Goal: Task Accomplishment & Management: Complete application form

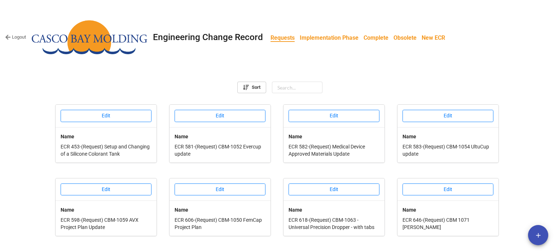
click at [312, 43] on link "Implementation Phase" at bounding box center [329, 38] width 64 height 14
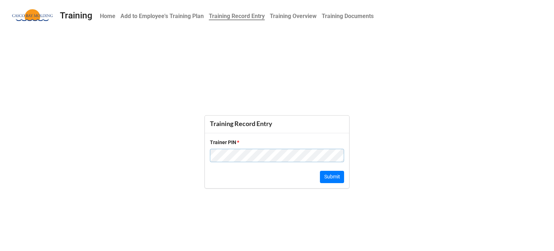
click button "Submit" at bounding box center [332, 177] width 24 height 12
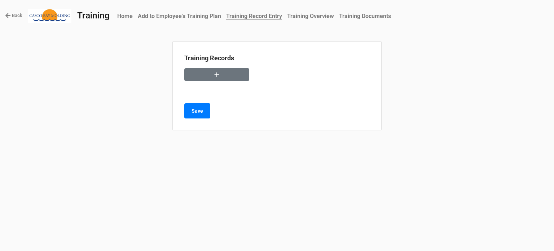
drag, startPoint x: 421, startPoint y: 189, endPoint x: 392, endPoint y: 179, distance: 30.3
click at [421, 189] on div "Back Training Home Add to Employee's Training Plan Training Record Entry Traini…" at bounding box center [277, 125] width 554 height 251
click at [222, 76] on button "button" at bounding box center [216, 74] width 65 height 13
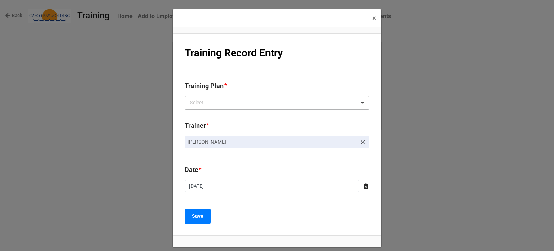
click at [232, 99] on div "Select ... No results found." at bounding box center [277, 103] width 185 height 14
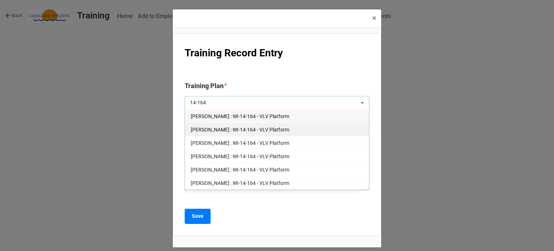
type input "14-164"
click at [228, 129] on span "Courtney Grant : WI-14-164 - VLV Platform" at bounding box center [240, 130] width 98 height 6
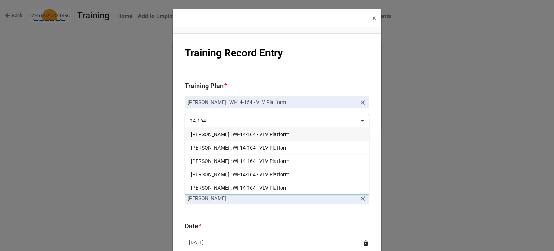
type input "14-164"
click at [360, 102] on icon at bounding box center [362, 102] width 7 height 7
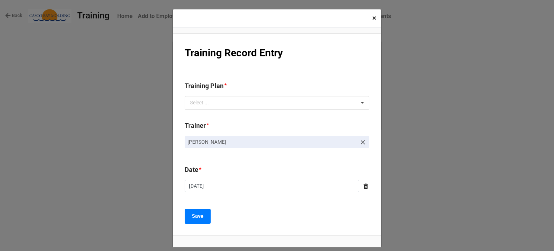
click at [373, 18] on span "×" at bounding box center [374, 18] width 4 height 9
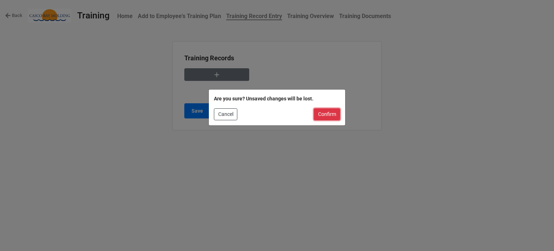
click at [328, 116] on button "Confirm" at bounding box center [327, 114] width 26 height 12
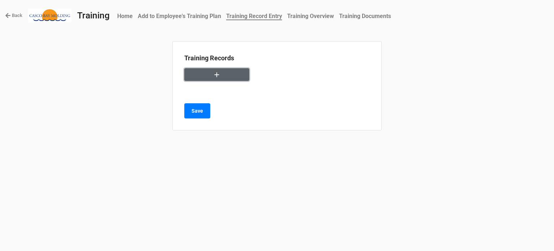
click at [213, 71] on icon "button" at bounding box center [217, 75] width 8 height 8
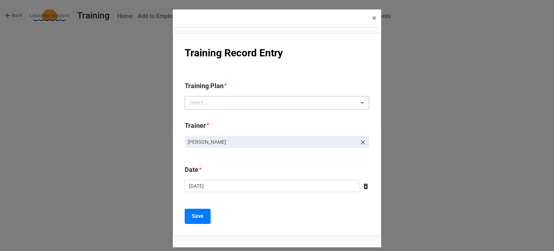
click at [212, 106] on div "Select ..." at bounding box center [203, 102] width 31 height 8
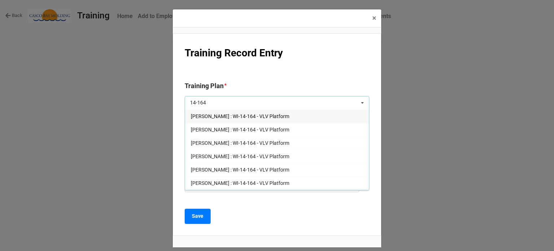
type input "14-164"
click at [375, 19] on button "× Close" at bounding box center [374, 18] width 14 height 18
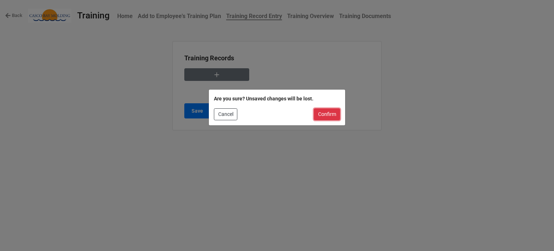
click at [326, 111] on button "Confirm" at bounding box center [327, 114] width 26 height 12
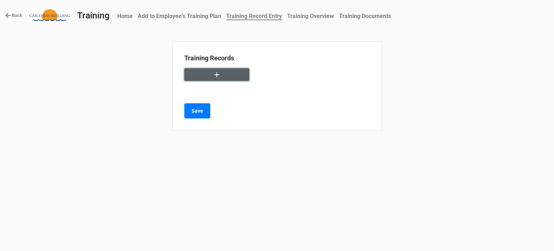
click at [216, 69] on button "button" at bounding box center [216, 74] width 65 height 13
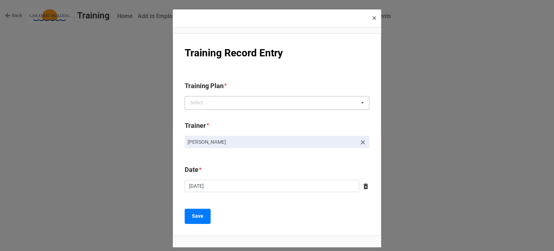
click at [272, 101] on div "Select ... No results found." at bounding box center [277, 103] width 185 height 14
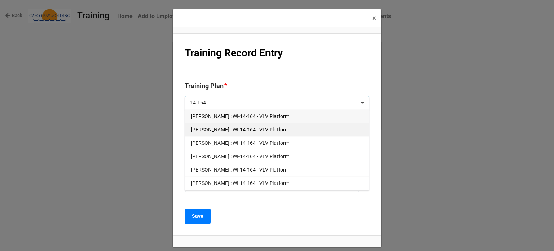
type input "14-164"
click at [218, 127] on span "Courtney Grant : WI-14-164 - VLV Platform" at bounding box center [240, 130] width 98 height 6
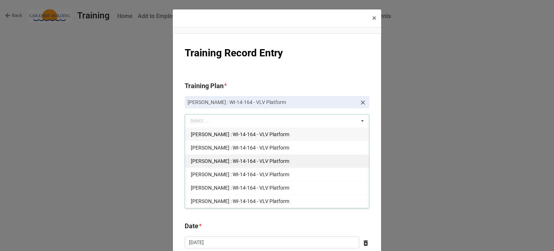
click at [234, 161] on span "Joe Hegarty : WI-14-164 - VLV Platform" at bounding box center [240, 161] width 98 height 6
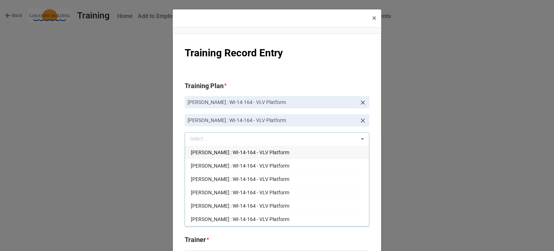
click at [220, 152] on span "Brandon Colburn : WI-14-164 - VLV Platform" at bounding box center [240, 152] width 98 height 6
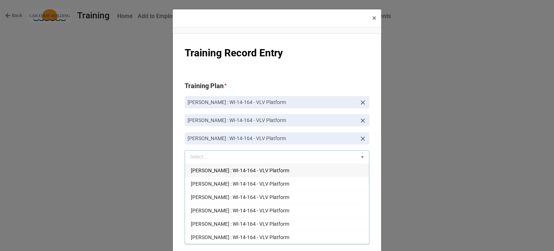
click at [218, 171] on span "Jessica Bailey : WI-14-164 - VLV Platform" at bounding box center [240, 170] width 98 height 6
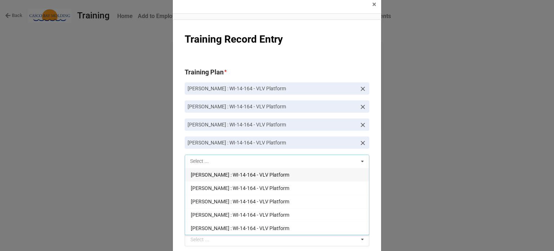
scroll to position [36, 0]
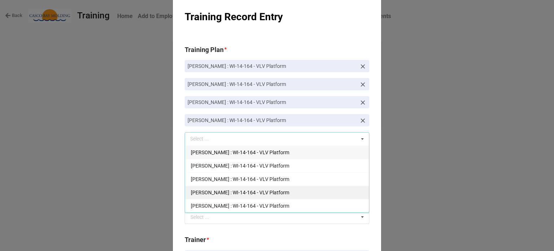
click at [211, 190] on span "Shaun Sadowski : WI-14-164 - VLV Platform" at bounding box center [240, 192] width 98 height 6
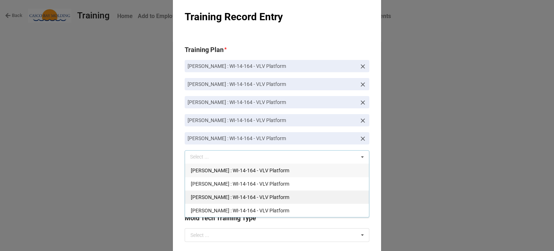
click at [212, 195] on span "Shari Adams : WI-14-164 - VLV Platform" at bounding box center [240, 197] width 98 height 6
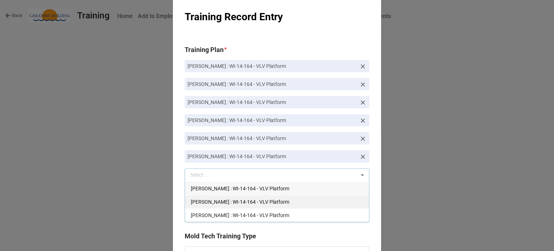
click at [215, 199] on span "Richard McLaughlin : WI-14-164 - VLV Platform" at bounding box center [240, 202] width 98 height 6
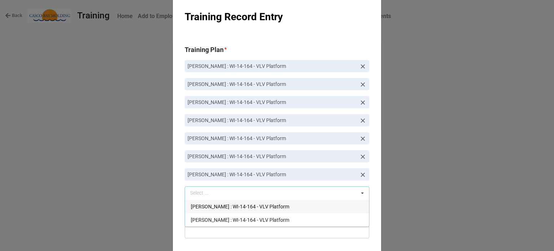
click at [221, 205] on span "Kayla Simpson : WI-14-164 - VLV Platform" at bounding box center [240, 206] width 98 height 6
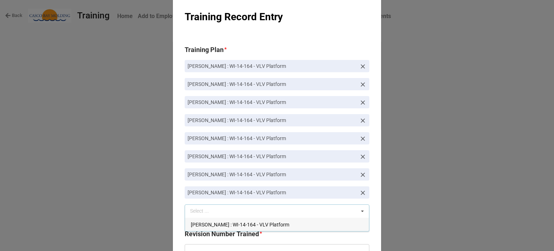
click at [361, 210] on icon at bounding box center [362, 210] width 11 height 13
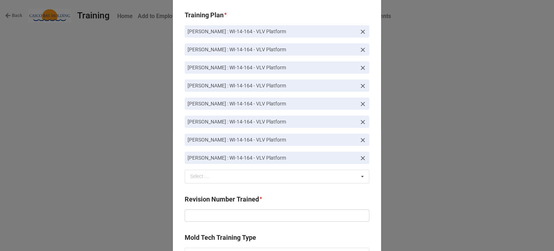
scroll to position [108, 0]
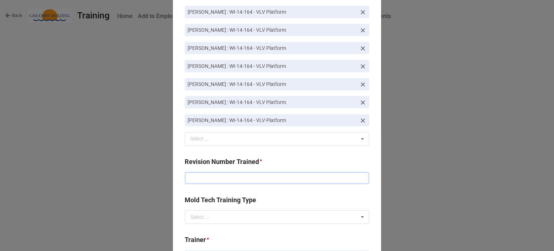
click at [234, 175] on input "text" at bounding box center [277, 178] width 185 height 12
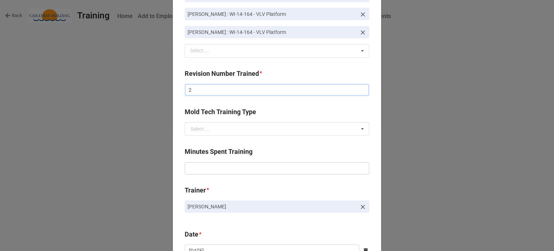
scroll to position [216, 0]
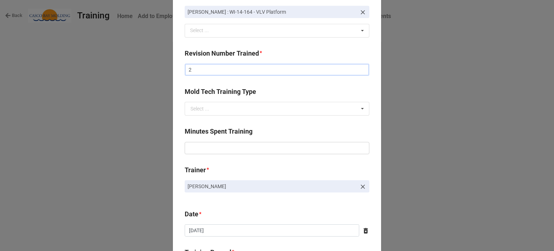
type input "2"
click at [232, 147] on input "text" at bounding box center [277, 148] width 185 height 12
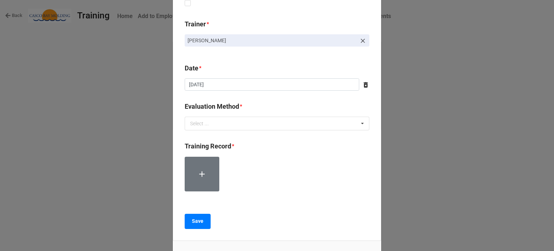
scroll to position [397, 0]
type input "10"
click at [235, 125] on div "Select ... Verbal Quiz Written Exam Technique Observation" at bounding box center [277, 123] width 185 height 14
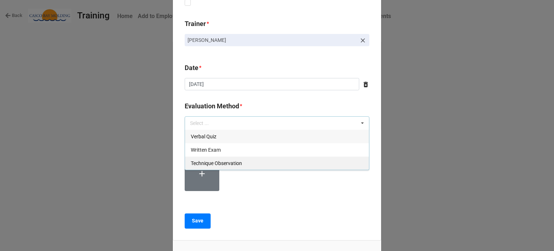
click at [213, 164] on span "Technique Observation" at bounding box center [216, 163] width 51 height 6
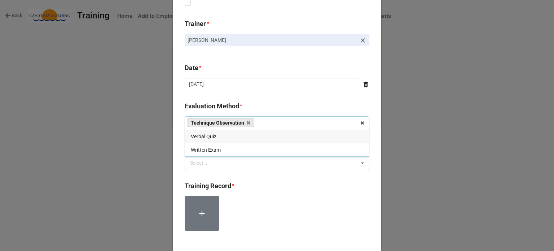
click at [215, 163] on div "Select ..." at bounding box center [203, 163] width 31 height 8
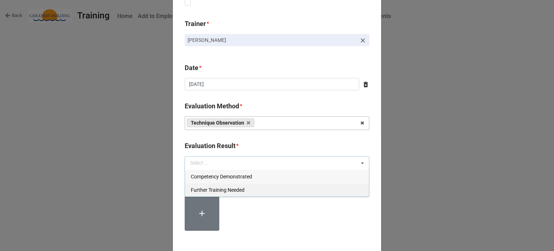
click at [224, 176] on span "Competency Demonstrated" at bounding box center [221, 176] width 61 height 6
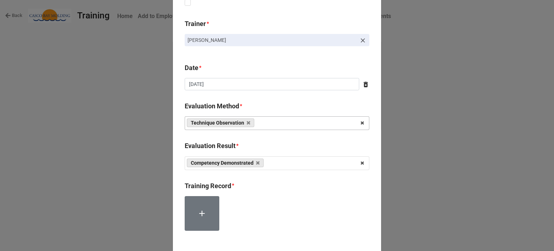
click at [235, 213] on div at bounding box center [277, 216] width 185 height 40
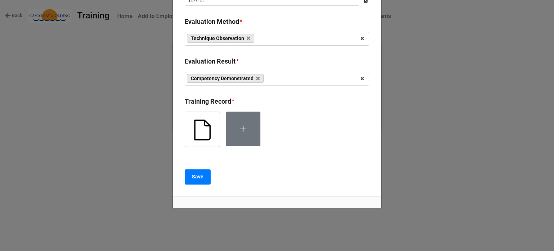
scroll to position [482, 0]
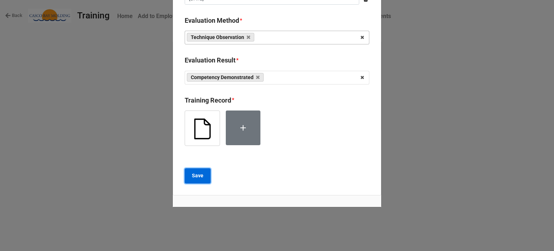
click at [201, 175] on button "Save" at bounding box center [198, 175] width 26 height 15
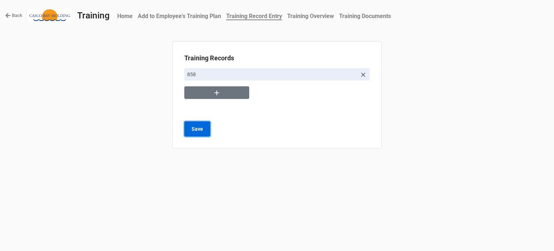
click at [196, 129] on b "Save" at bounding box center [197, 129] width 12 height 8
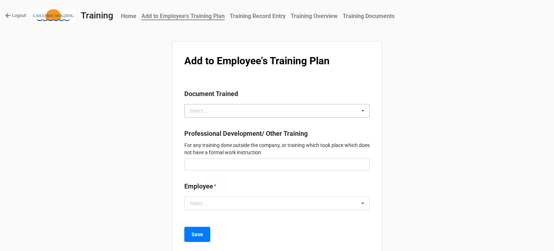
click at [248, 109] on div "Select ... No results found." at bounding box center [276, 111] width 185 height 14
type input "4"
type input "14-164"
click at [245, 128] on div "WI-14-164 - VLV Platform" at bounding box center [277, 123] width 185 height 13
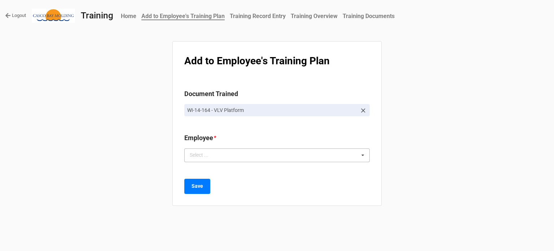
click at [231, 160] on div "Select ... No results found." at bounding box center [276, 155] width 185 height 14
type input "jo"
click at [250, 169] on div "Joe Hegarty" at bounding box center [277, 168] width 185 height 13
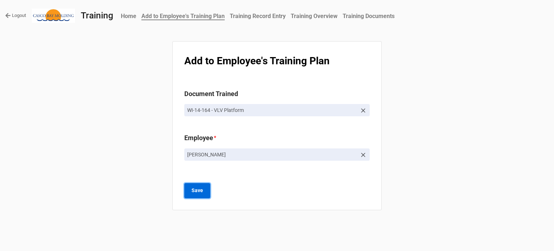
drag, startPoint x: 188, startPoint y: 183, endPoint x: 191, endPoint y: 186, distance: 4.3
click at [188, 183] on button "Save" at bounding box center [197, 190] width 26 height 15
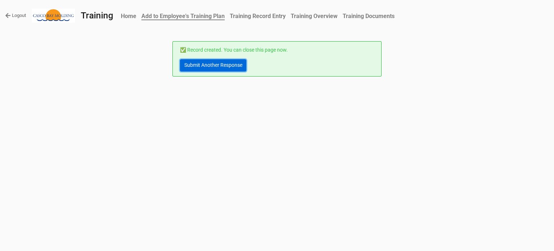
click at [221, 66] on link "Submit Another Response" at bounding box center [213, 65] width 66 height 12
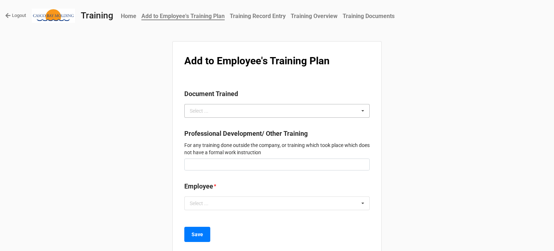
click at [224, 111] on div "Select ... No results found." at bounding box center [276, 111] width 185 height 14
type input "14-164"
click at [234, 120] on div "WI-14-164 - VLV Platform" at bounding box center [277, 123] width 185 height 13
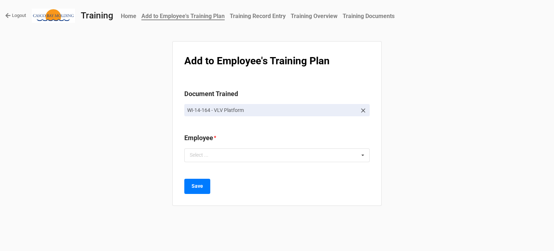
click at [231, 162] on div "Employee * Select ... No results found." at bounding box center [276, 150] width 185 height 34
click at [229, 155] on div "Select ... No results found." at bounding box center [276, 155] width 185 height 14
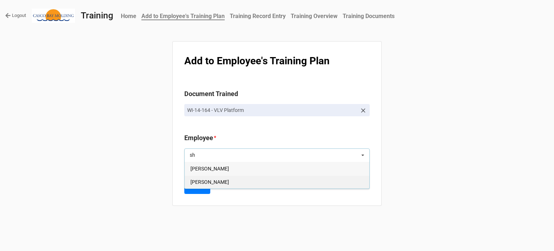
type input "sh"
click at [228, 181] on div "[PERSON_NAME]" at bounding box center [277, 181] width 185 height 13
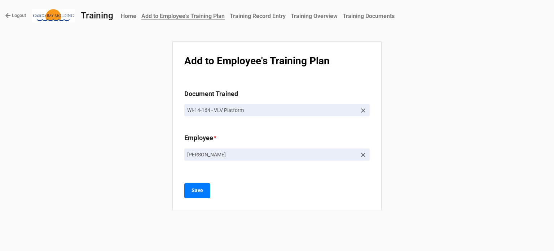
click at [211, 190] on div "Save" at bounding box center [276, 190] width 185 height 15
click at [193, 189] on b "Save" at bounding box center [197, 190] width 12 height 8
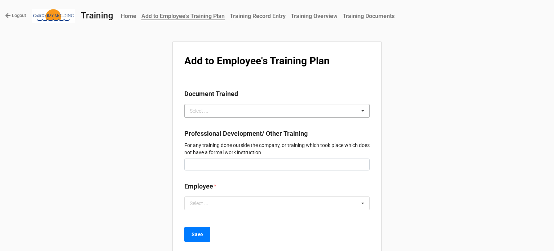
click at [266, 108] on div "Select ... No results found." at bounding box center [276, 111] width 185 height 14
type input "14-164"
click at [256, 121] on div "WI-14-164 - VLV Platform" at bounding box center [277, 123] width 185 height 13
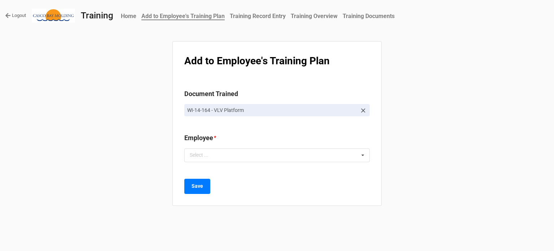
click at [252, 162] on div "Employee * Select ... No results found." at bounding box center [276, 150] width 185 height 34
click at [254, 156] on div "Select ... No results found." at bounding box center [276, 155] width 185 height 14
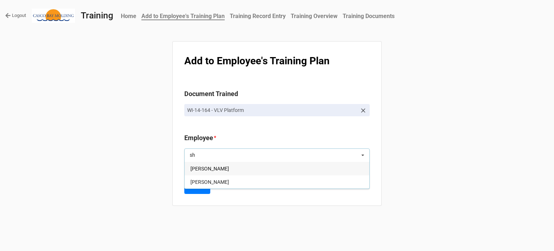
type input "sh"
click at [224, 169] on div "[PERSON_NAME]" at bounding box center [277, 168] width 185 height 13
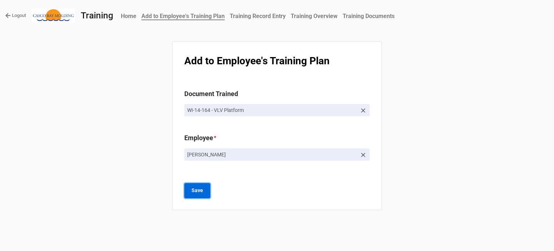
click at [204, 188] on button "Save" at bounding box center [197, 190] width 26 height 15
